Goal: Task Accomplishment & Management: Use online tool/utility

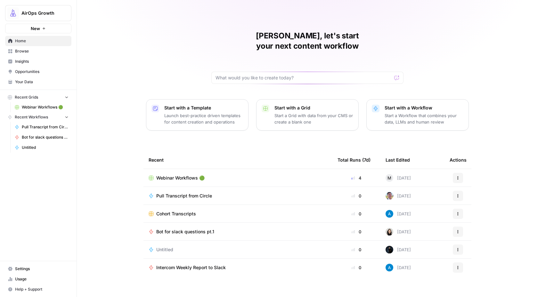
click at [177, 175] on span "Webinar Workflows 🟢" at bounding box center [180, 178] width 48 height 6
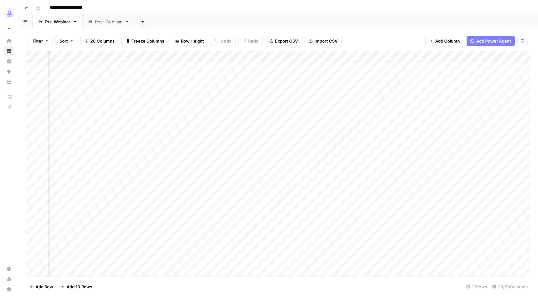
scroll to position [4, 23]
click at [106, 28] on link "Post-Webinar" at bounding box center [109, 21] width 52 height 13
click at [369, 252] on div "Add Column" at bounding box center [278, 163] width 504 height 225
click at [403, 251] on div "Add Column" at bounding box center [278, 163] width 504 height 225
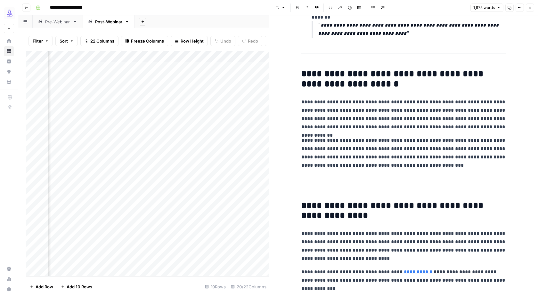
scroll to position [2633, 0]
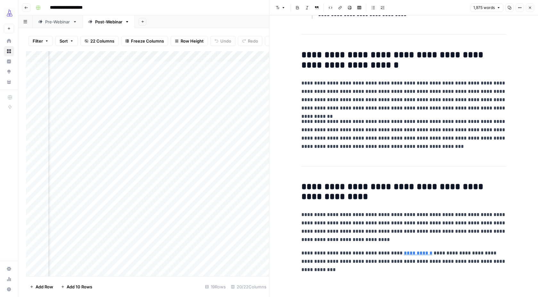
click at [256, 252] on div "Add Column" at bounding box center [147, 163] width 243 height 225
click at [530, 7] on icon "button" at bounding box center [530, 8] width 4 height 4
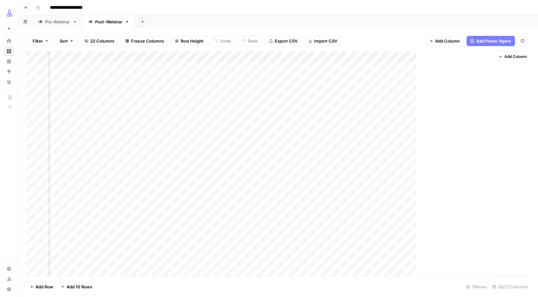
scroll to position [0, 882]
click at [313, 252] on div "Add Column" at bounding box center [278, 163] width 504 height 225
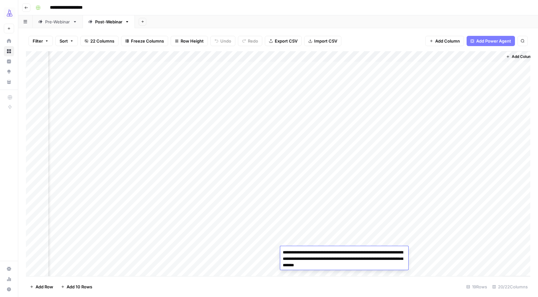
drag, startPoint x: 353, startPoint y: 265, endPoint x: 273, endPoint y: 251, distance: 81.9
click at [273, 251] on body "**********" at bounding box center [269, 148] width 538 height 297
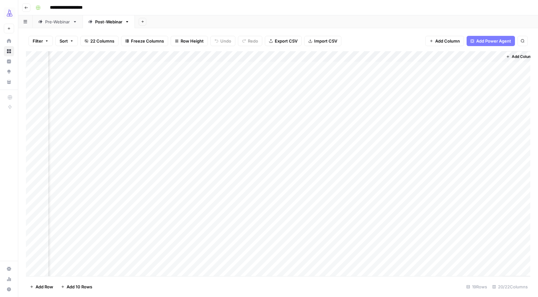
click at [270, 252] on div "Add Column" at bounding box center [278, 163] width 504 height 225
click at [275, 253] on div "Add Column" at bounding box center [278, 163] width 504 height 225
click at [392, 252] on div "Add Column" at bounding box center [278, 163] width 504 height 225
click at [412, 252] on div "Add Column" at bounding box center [278, 163] width 504 height 225
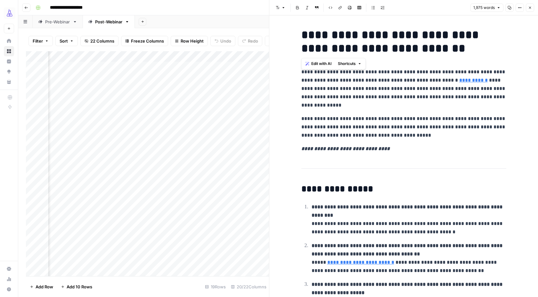
drag, startPoint x: 370, startPoint y: 49, endPoint x: 303, endPoint y: 35, distance: 67.7
click at [303, 36] on h1 "**********" at bounding box center [403, 41] width 205 height 27
copy h1 "**********"
